Goal: Transaction & Acquisition: Purchase product/service

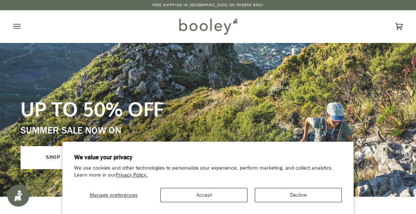
click at [208, 199] on button "Accept" at bounding box center [204, 195] width 87 height 14
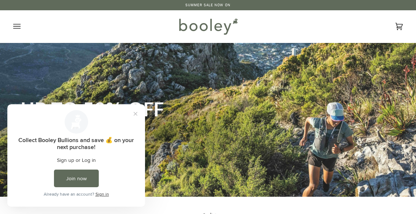
click at [140, 108] on button "Close prompt" at bounding box center [135, 113] width 13 height 13
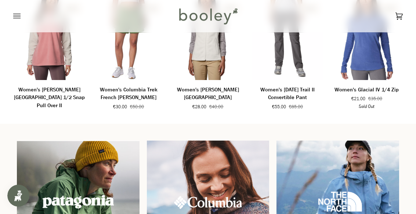
scroll to position [452, 0]
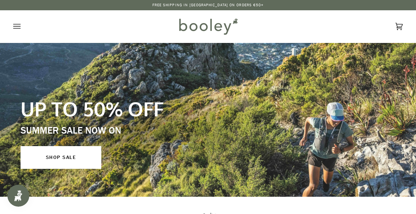
click at [19, 24] on icon "Open menu" at bounding box center [16, 26] width 7 height 5
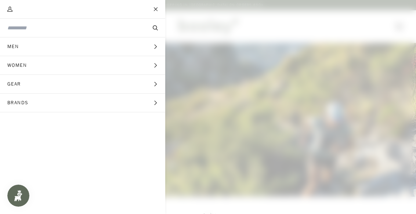
click at [158, 66] on button "Women Expand menu" at bounding box center [82, 65] width 165 height 19
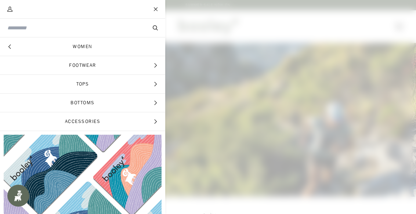
click at [88, 65] on span "Footwear" at bounding box center [82, 65] width 165 height 18
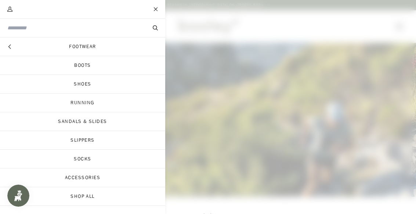
click at [91, 103] on link "Running" at bounding box center [82, 103] width 165 height 18
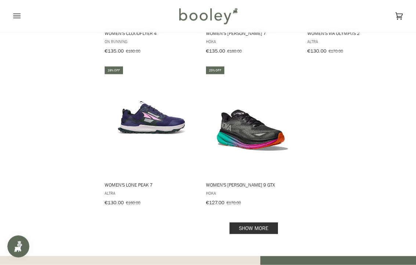
scroll to position [996, 0]
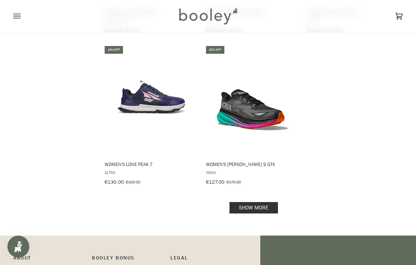
click at [257, 202] on link "Show more" at bounding box center [254, 207] width 48 height 11
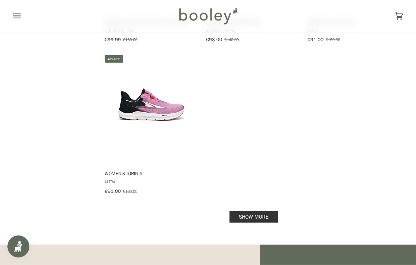
scroll to position [2049, 0]
click at [261, 211] on link "Show more" at bounding box center [254, 216] width 48 height 11
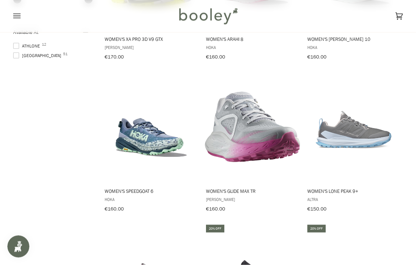
scroll to position [515, 0]
